Goal: Task Accomplishment & Management: Use online tool/utility

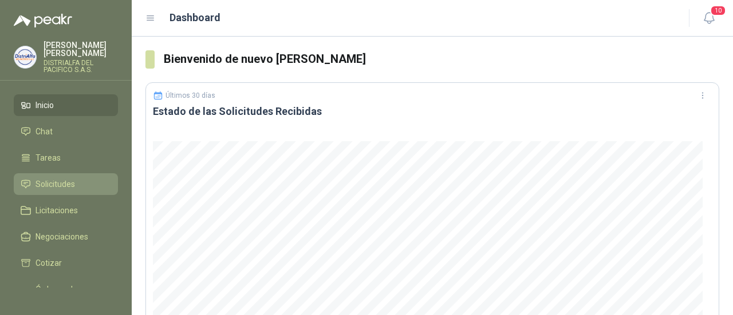
click at [66, 187] on span "Solicitudes" at bounding box center [54, 184] width 39 height 13
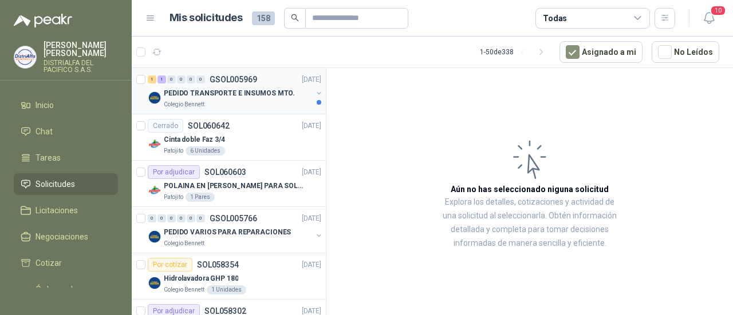
click at [250, 90] on p "PEDIDO TRANSPORTE E INSUMOS MTO." at bounding box center [229, 93] width 131 height 11
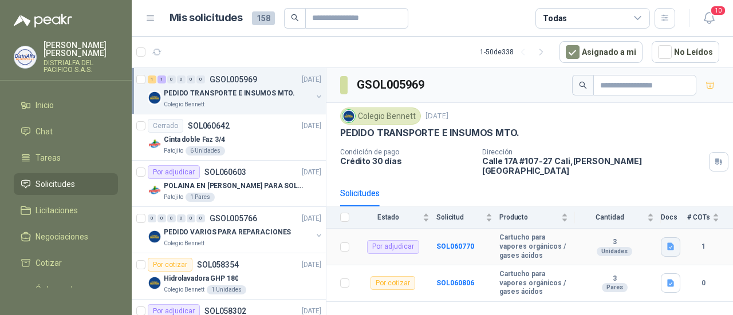
click at [670, 243] on icon "button" at bounding box center [670, 246] width 7 height 7
click at [463, 243] on b "SOL060770" at bounding box center [455, 247] width 38 height 8
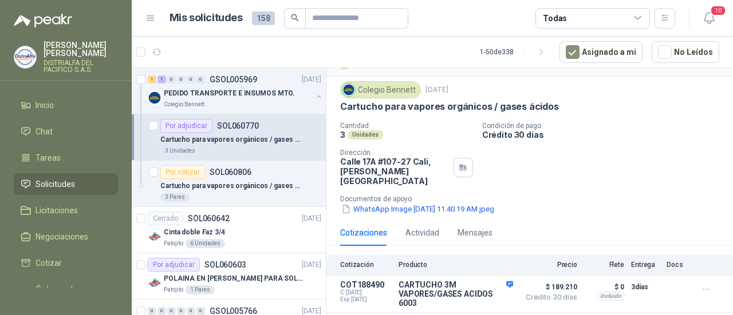
scroll to position [31, 0]
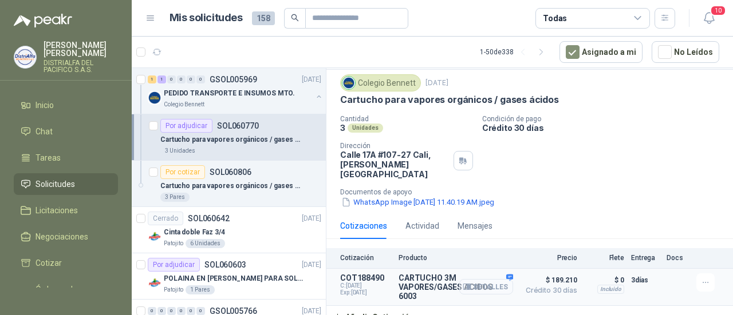
click at [501, 279] on button "Detalles" at bounding box center [486, 286] width 54 height 15
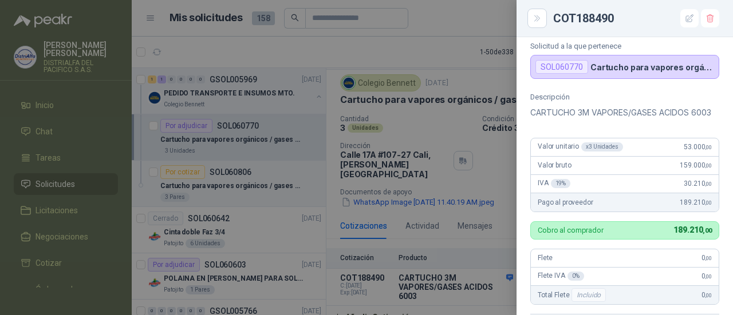
scroll to position [333, 0]
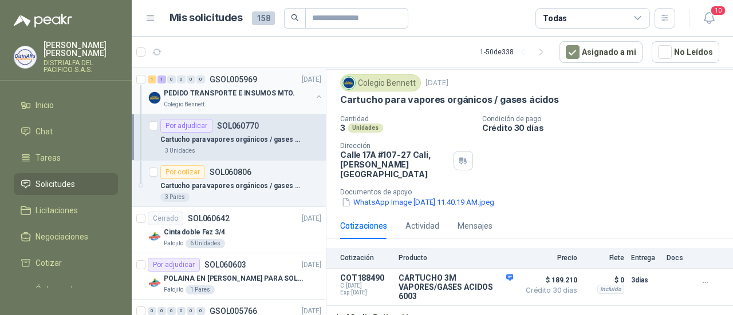
click at [246, 99] on div "PEDIDO TRANSPORTE E INSUMOS MTO." at bounding box center [238, 93] width 148 height 14
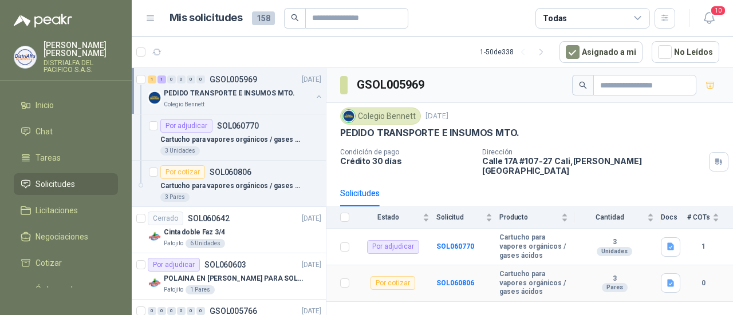
click at [386, 276] on div "Por cotizar" at bounding box center [392, 283] width 45 height 14
click at [445, 279] on b "SOL060806" at bounding box center [455, 283] width 38 height 8
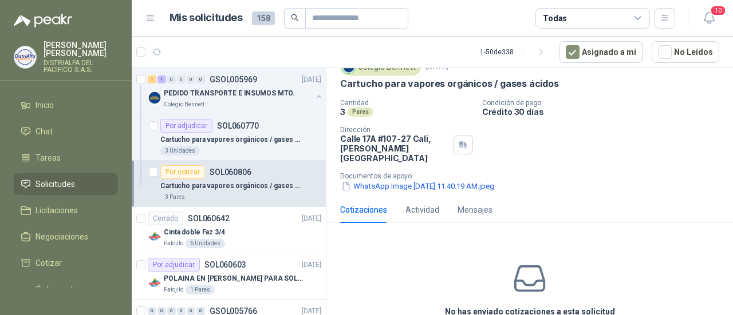
scroll to position [80, 0]
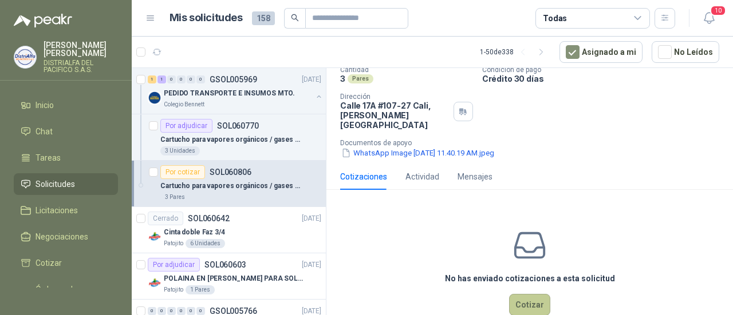
click at [529, 295] on button "Cotizar" at bounding box center [529, 305] width 41 height 22
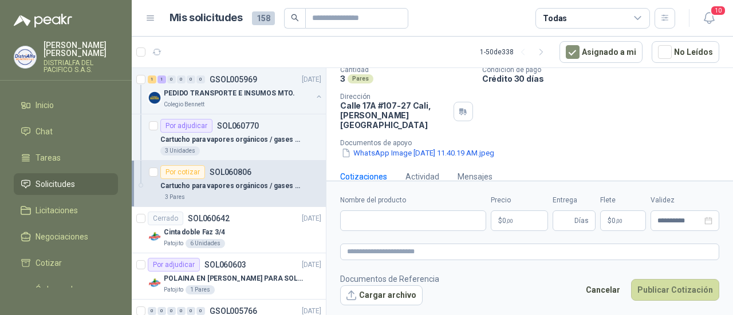
click at [523, 217] on p "$ 0 ,00" at bounding box center [519, 221] width 57 height 21
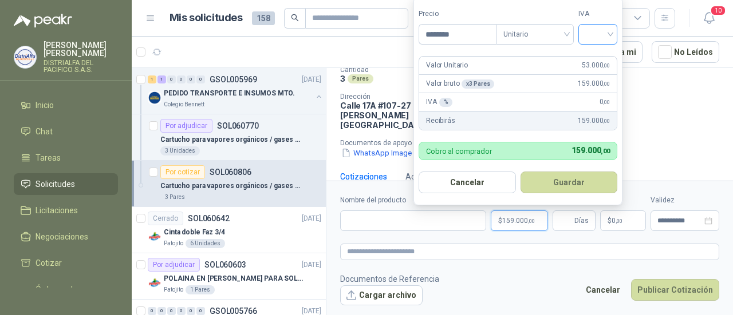
type input "********"
click at [608, 36] on input "search" at bounding box center [597, 33] width 25 height 17
click at [596, 60] on div "19%" at bounding box center [600, 59] width 21 height 13
click at [573, 186] on button "Guardar" at bounding box center [570, 183] width 98 height 22
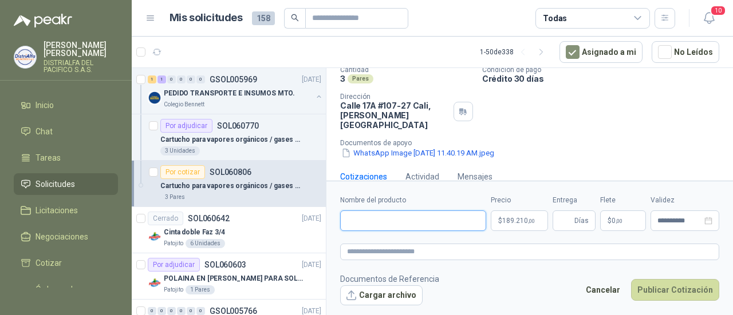
click at [388, 222] on input "Nombre del producto" at bounding box center [413, 221] width 146 height 21
paste input "**********"
type input "**********"
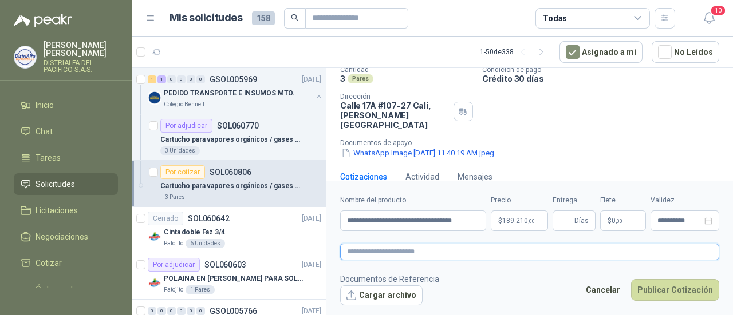
click at [437, 254] on textarea at bounding box center [529, 252] width 379 height 16
paste textarea "**********"
type textarea "**********"
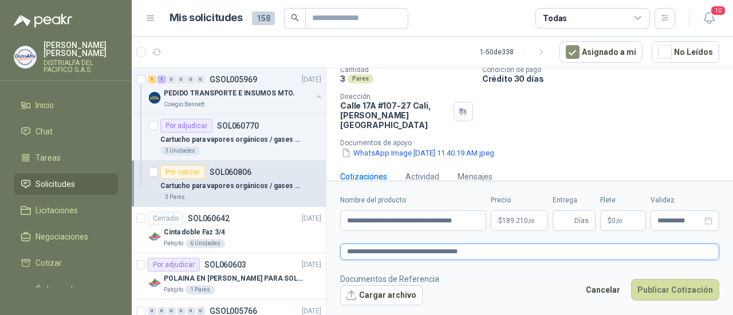
type textarea "**********"
click at [656, 287] on button "Publicar Cotización" at bounding box center [675, 290] width 88 height 22
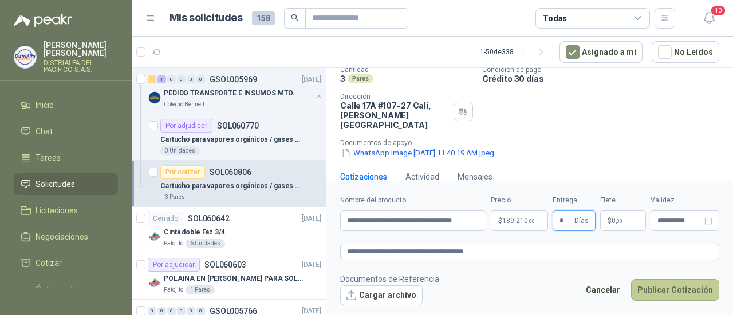
type input "*"
click at [656, 287] on button "Publicar Cotización" at bounding box center [675, 290] width 88 height 22
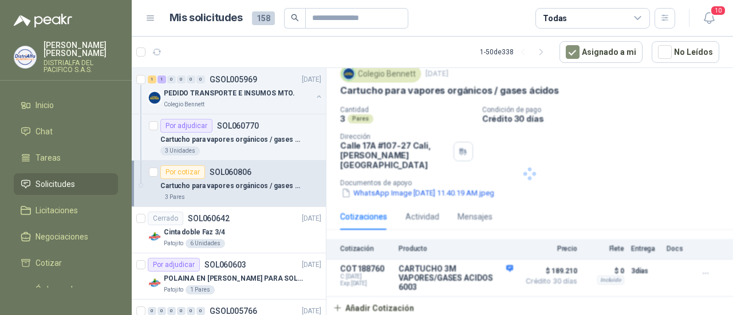
scroll to position [31, 0]
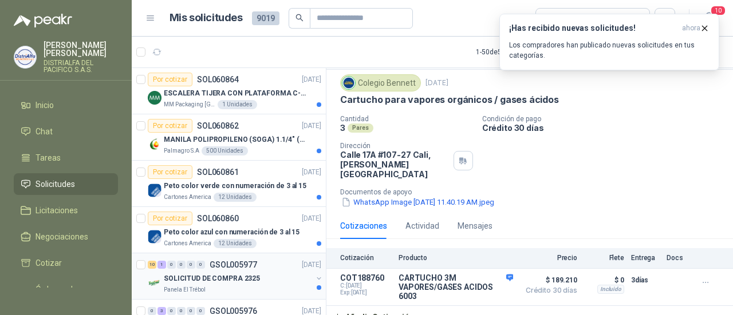
click at [236, 274] on p "SOLICITUD DE COMPRA 2325" at bounding box center [212, 279] width 96 height 11
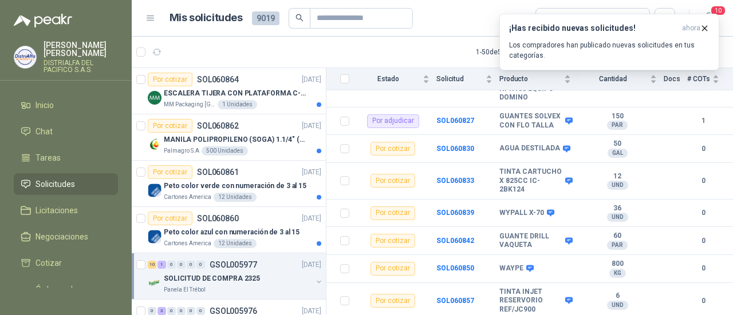
scroll to position [327, 0]
click at [704, 30] on icon "button" at bounding box center [705, 28] width 10 height 10
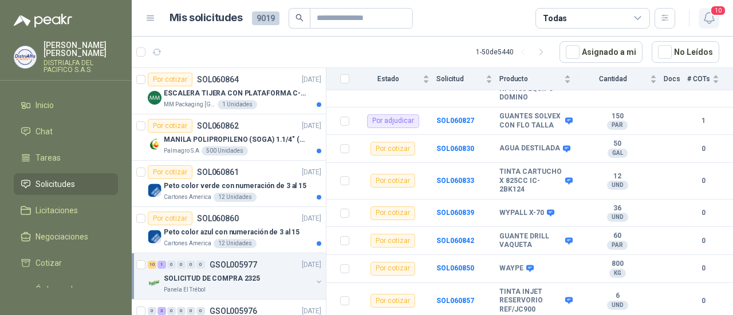
click at [705, 17] on icon "button" at bounding box center [709, 18] width 10 height 11
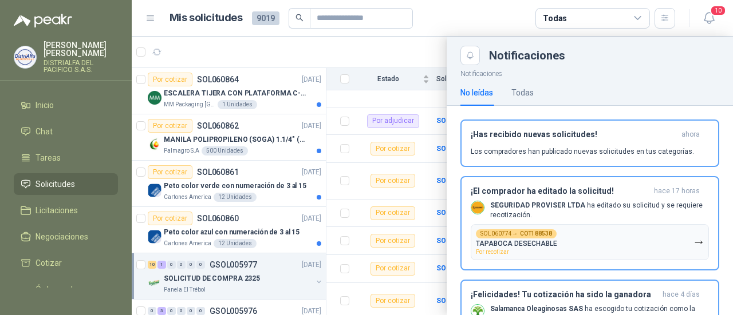
click at [515, 22] on article "Mis solicitudes 9019 Todas" at bounding box center [422, 18] width 506 height 21
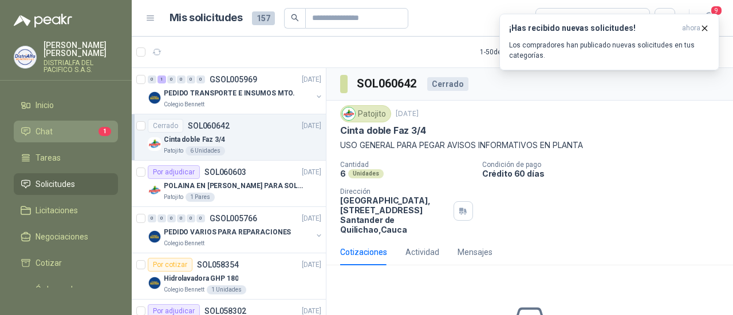
click at [78, 124] on link "Chat 1" at bounding box center [66, 132] width 104 height 22
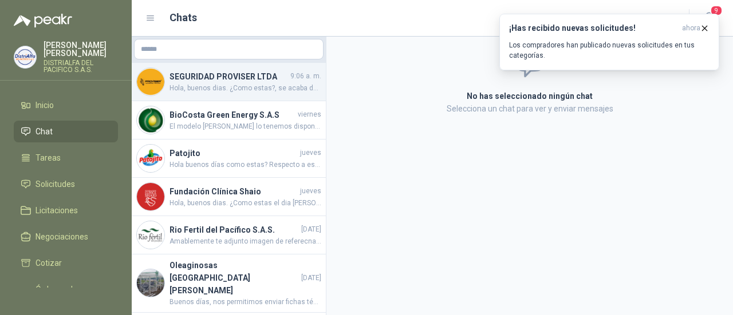
click at [241, 93] on span "Hola, buenos dias. ¿Como estas?, se acaba de adjuntar costos para la solicitud …" at bounding box center [245, 88] width 152 height 11
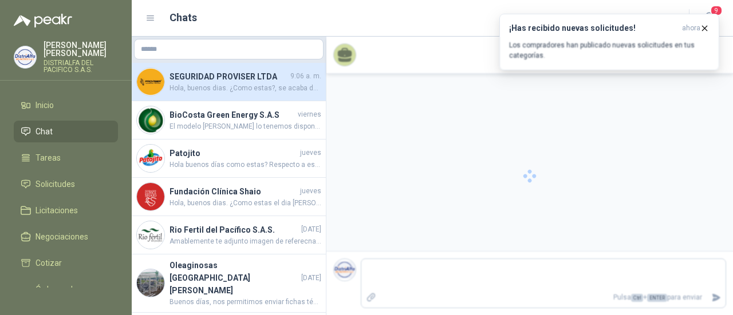
scroll to position [432, 0]
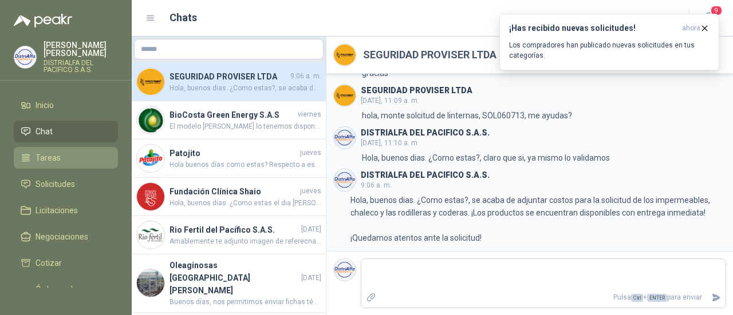
click at [70, 153] on li "Tareas" at bounding box center [66, 158] width 90 height 13
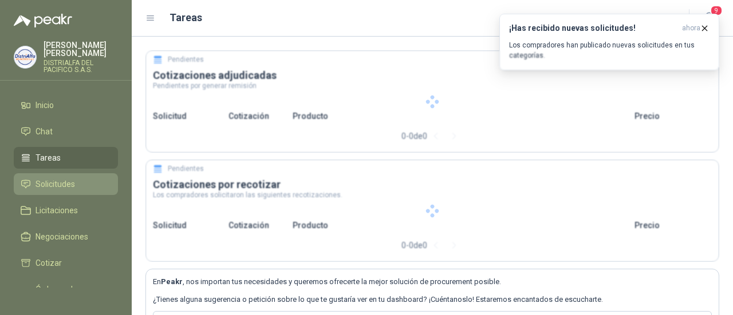
click at [68, 179] on span "Solicitudes" at bounding box center [54, 184] width 39 height 13
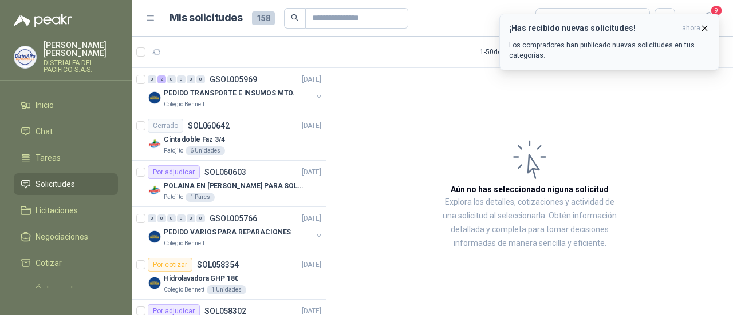
click at [704, 27] on icon "button" at bounding box center [704, 28] width 5 height 5
